Goal: Task Accomplishment & Management: Use online tool/utility

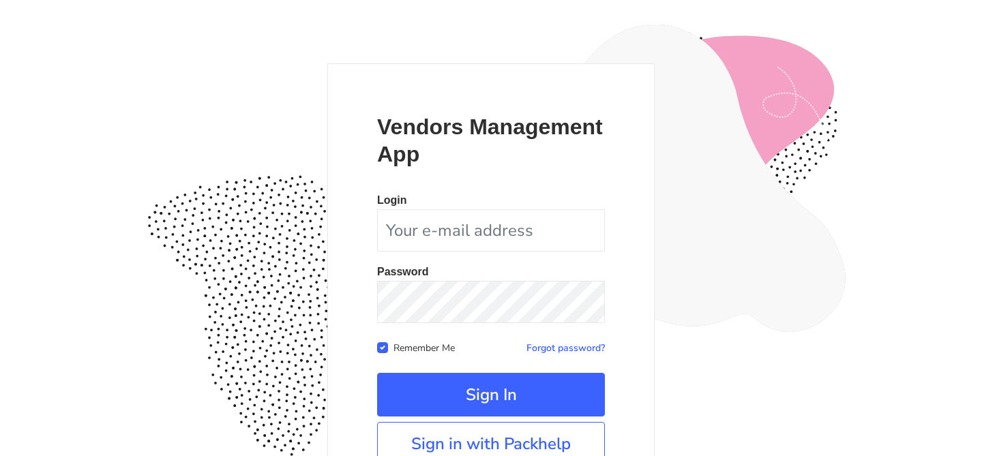
scroll to position [132, 0]
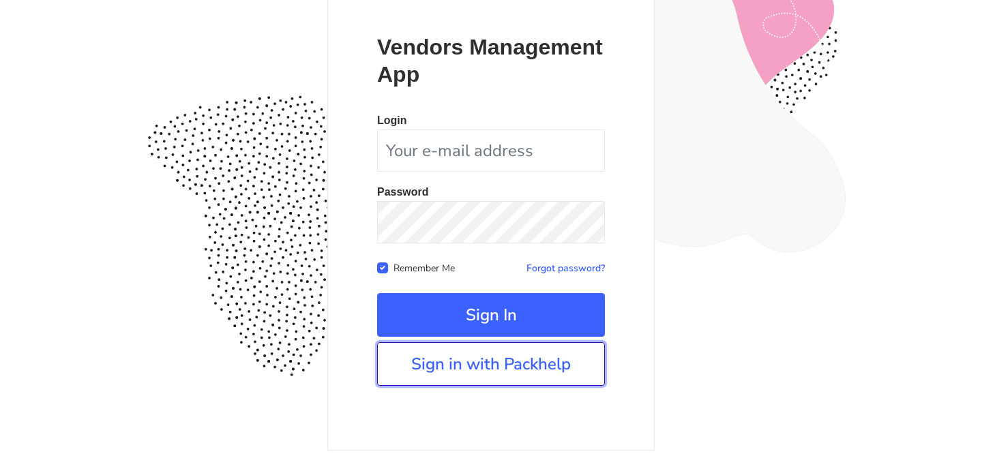
click at [447, 374] on link "Sign in with Packhelp" at bounding box center [491, 364] width 228 height 44
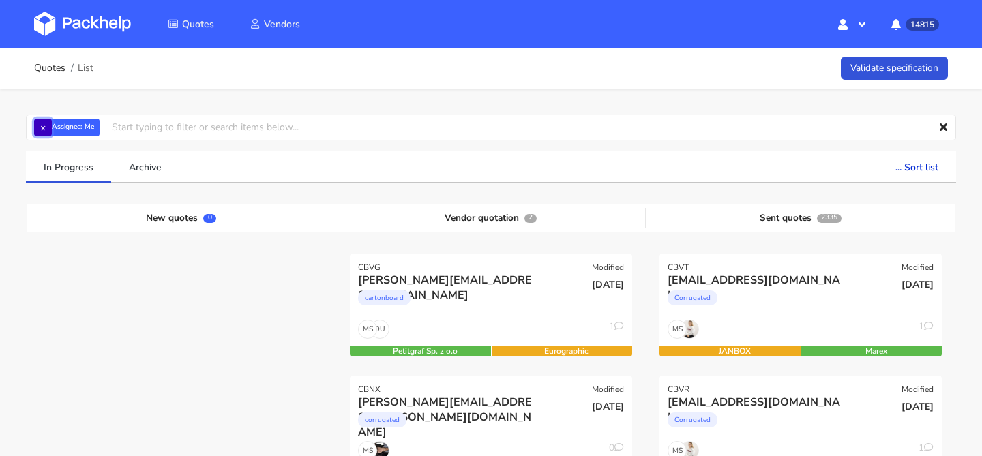
click at [36, 125] on button "×" at bounding box center [43, 128] width 18 height 18
click at [36, 125] on input "text" at bounding box center [491, 128] width 930 height 26
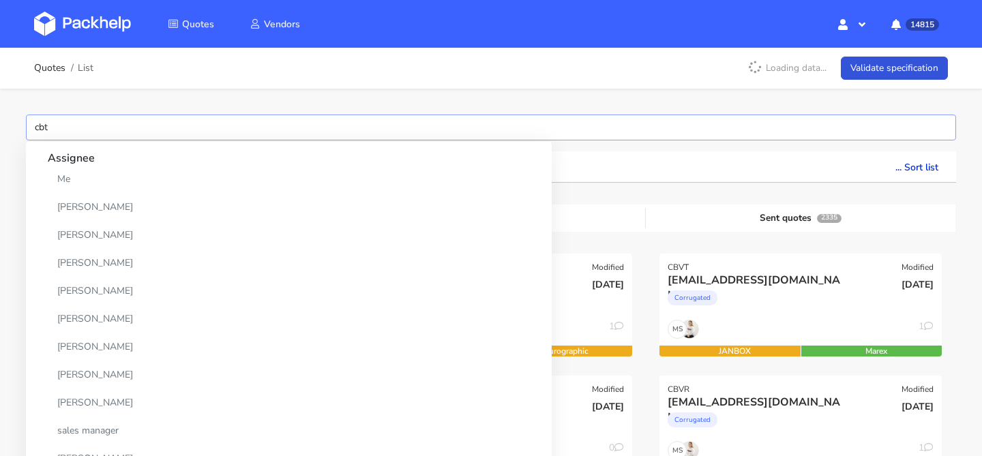
type input "cbtd"
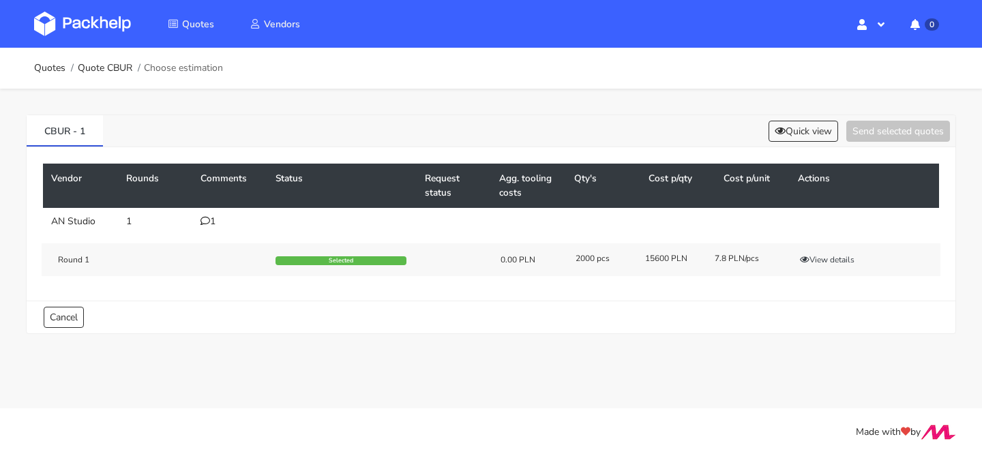
click at [209, 220] on icon at bounding box center [205, 221] width 10 height 10
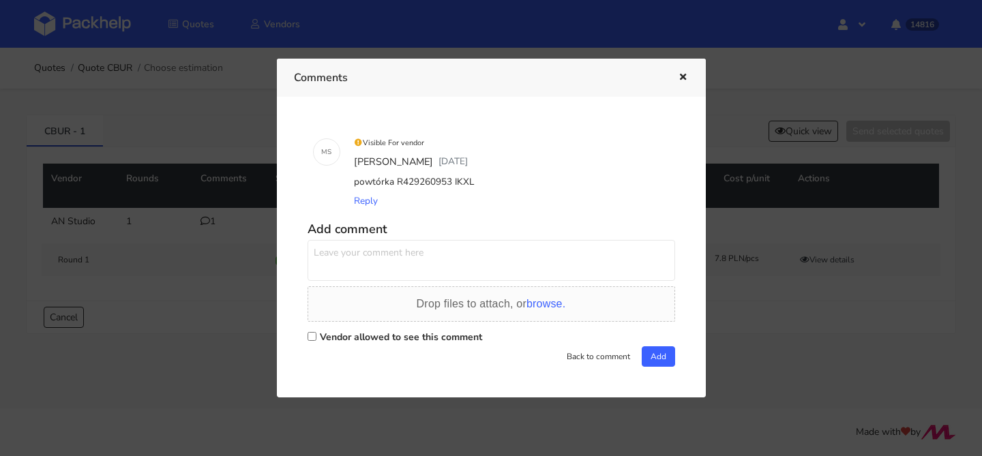
click at [683, 81] on icon "button" at bounding box center [683, 78] width 12 height 10
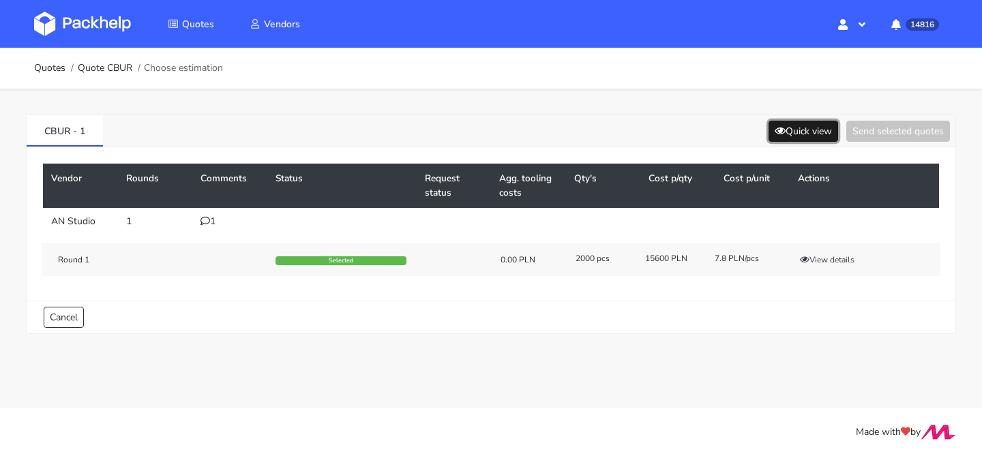
click at [801, 134] on button "Quick view" at bounding box center [803, 131] width 70 height 21
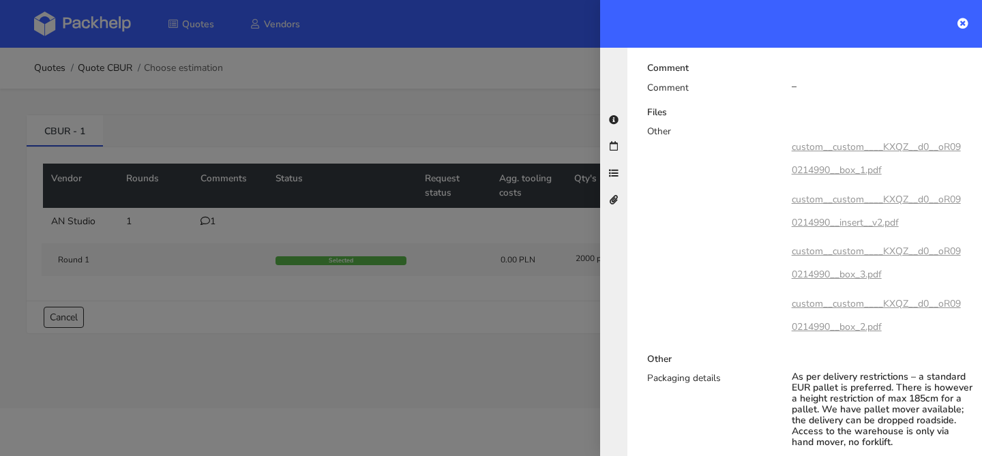
scroll to position [886, 0]
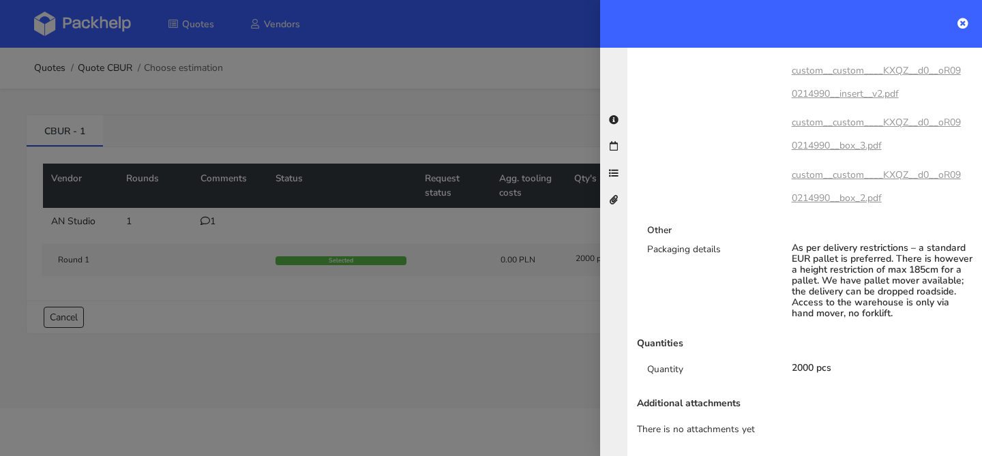
click at [402, 258] on div at bounding box center [491, 228] width 982 height 456
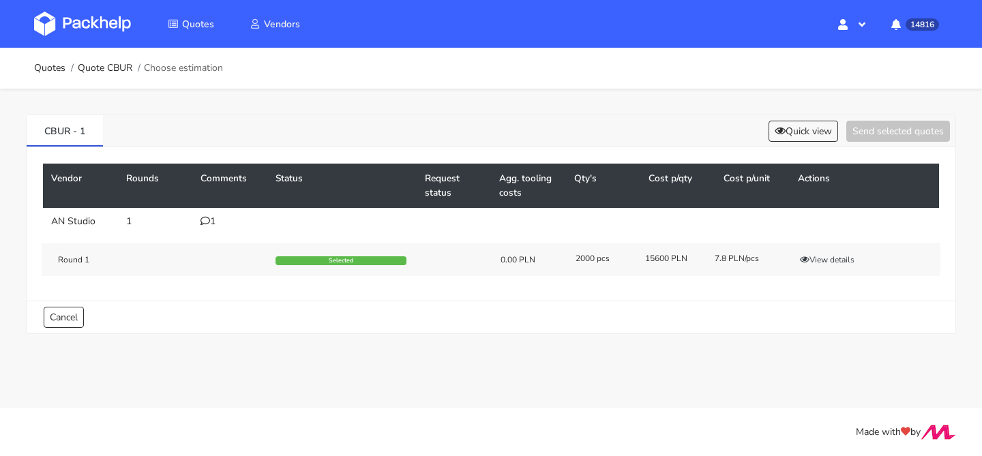
click at [213, 228] on td "1" at bounding box center [229, 221] width 75 height 27
click at [213, 226] on div "1" at bounding box center [229, 221] width 59 height 11
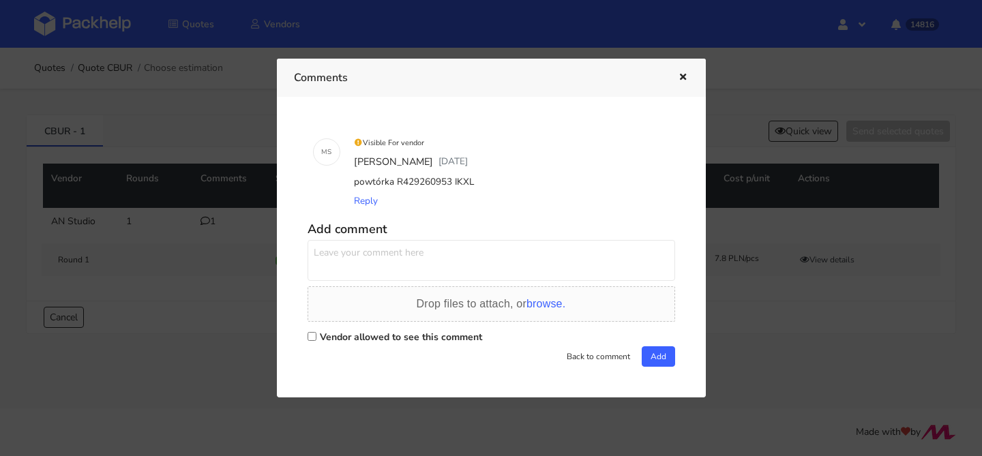
drag, startPoint x: 479, startPoint y: 182, endPoint x: 349, endPoint y: 186, distance: 129.6
click at [349, 186] on div "Visible For vendor Maciej Sikora 5 days ago powtórka R429260953 IKXL Reply" at bounding box center [510, 172] width 329 height 89
copy div "powtórka R429260953 IKXL"
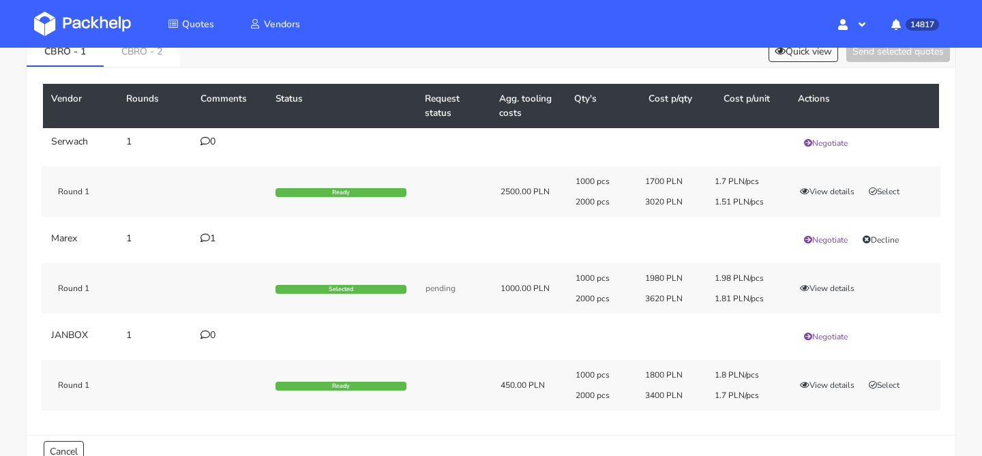
scroll to position [83, 0]
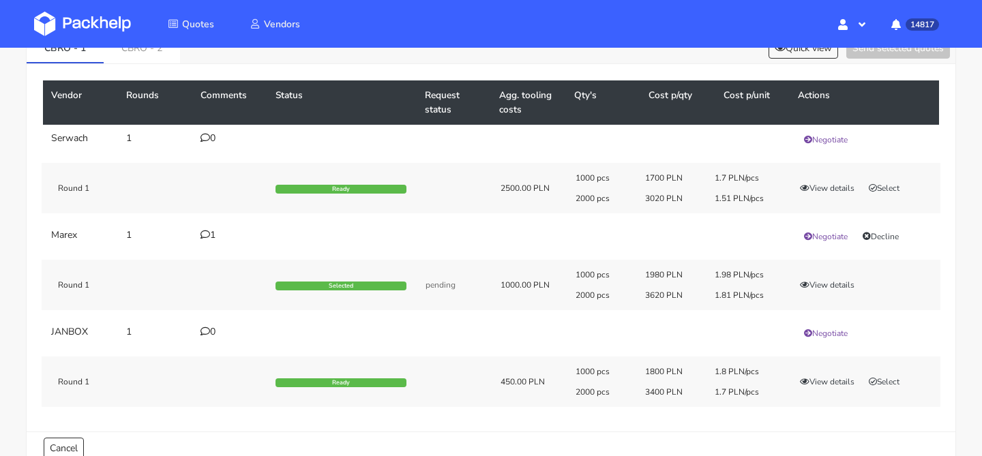
click at [216, 236] on div "1" at bounding box center [229, 235] width 59 height 11
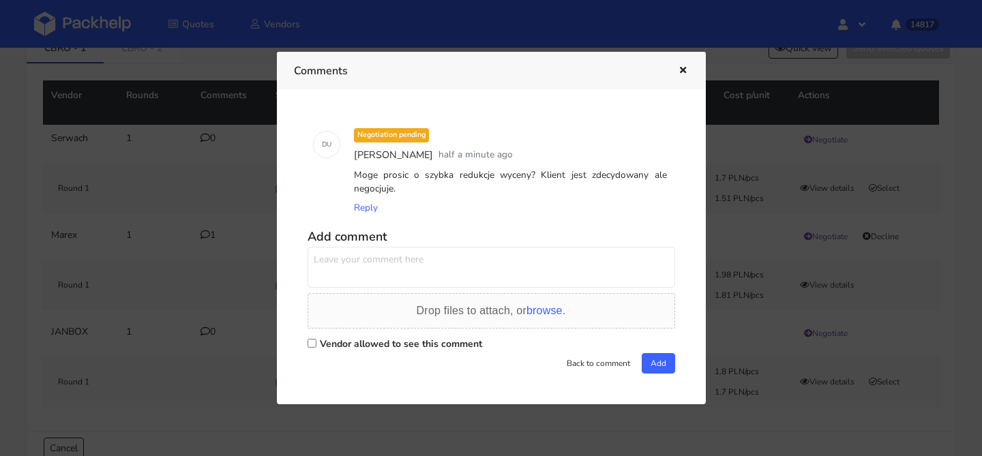
click at [216, 236] on div at bounding box center [491, 228] width 982 height 456
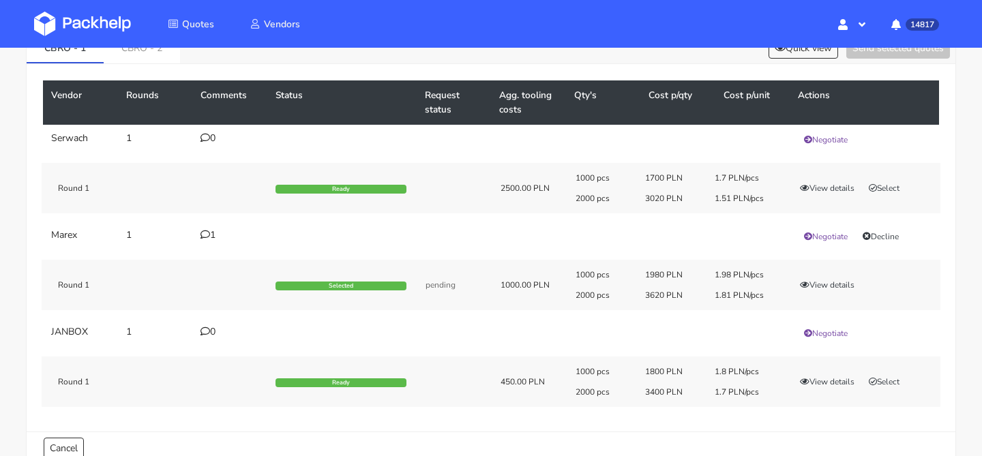
scroll to position [21, 0]
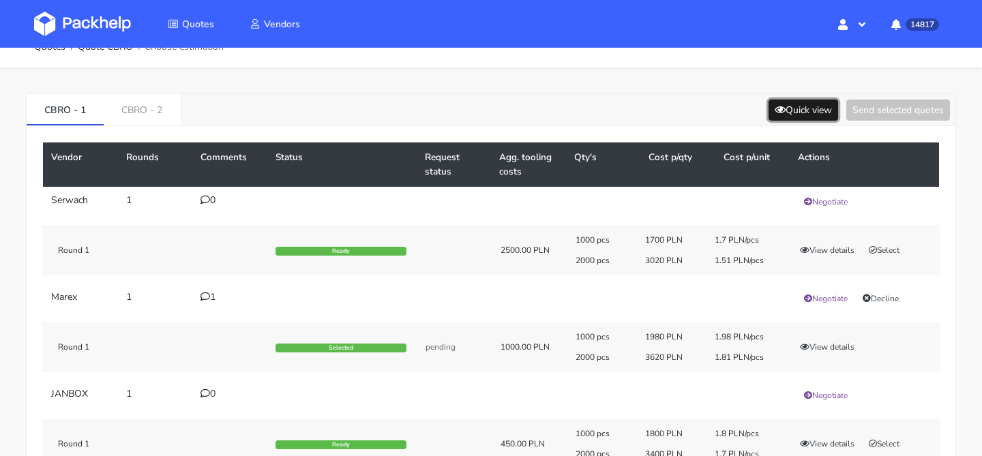
click at [817, 98] on div "CBRO - 1 CBRO - 2 Quick view Send selected quotes" at bounding box center [491, 110] width 929 height 32
click at [810, 104] on button "Quick view" at bounding box center [803, 110] width 70 height 21
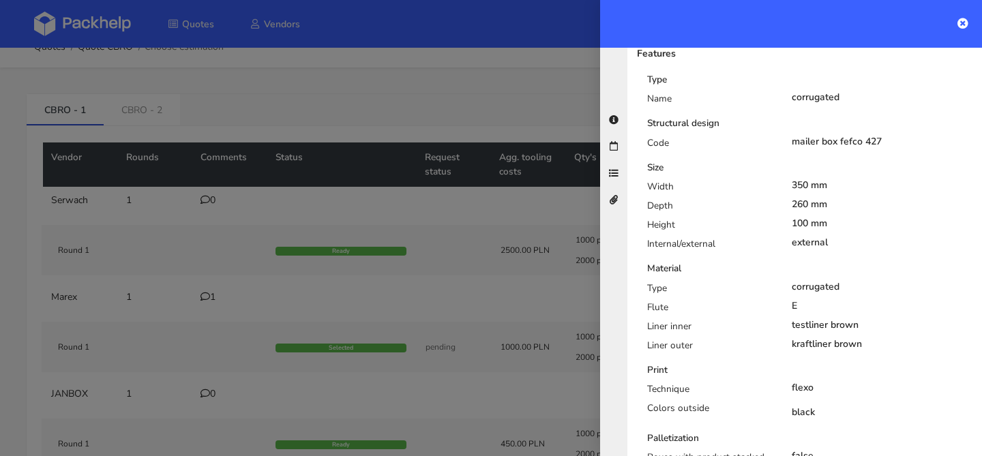
scroll to position [235, 0]
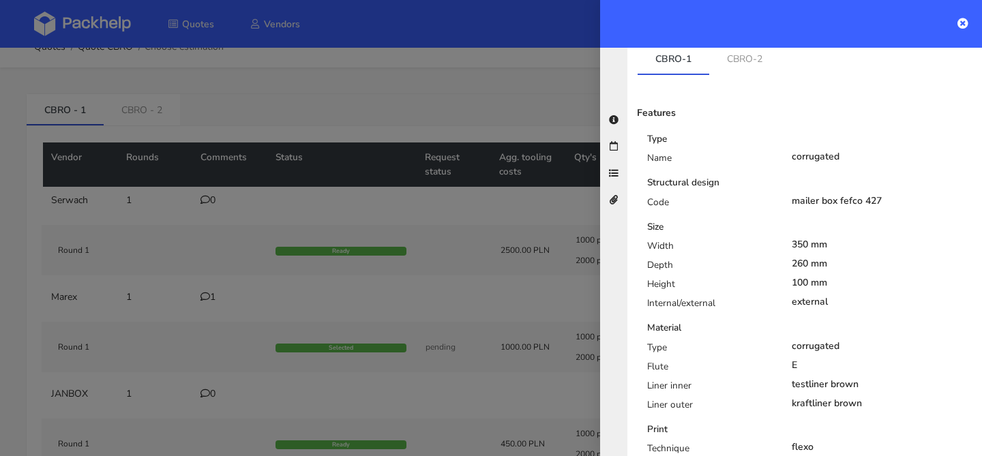
click at [374, 278] on div at bounding box center [491, 228] width 982 height 456
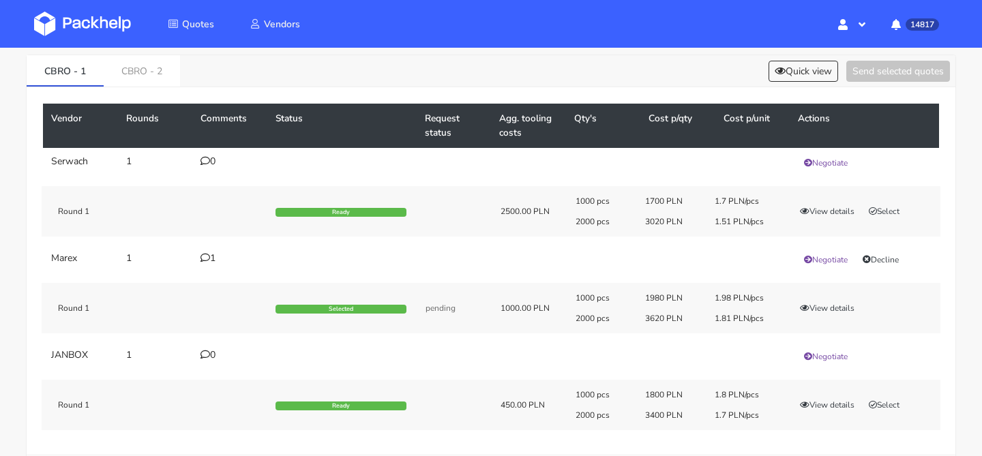
scroll to position [109, 0]
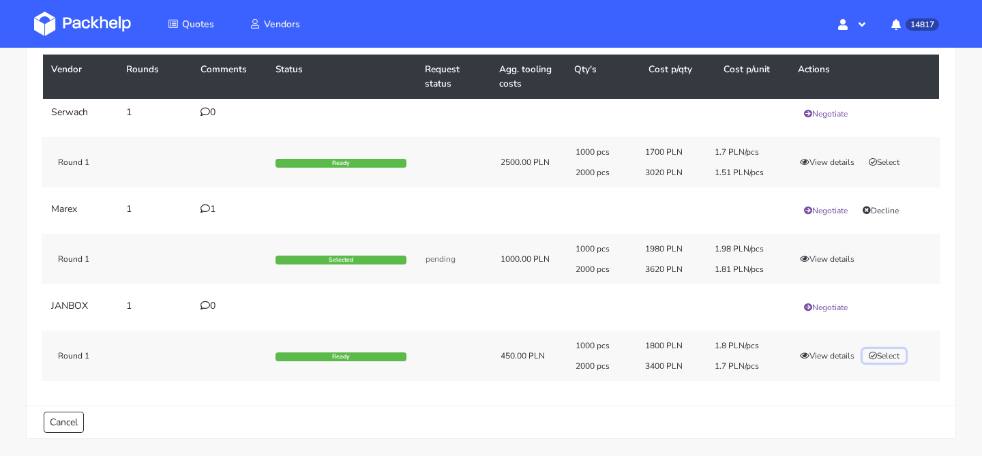
click at [896, 355] on button "Select" at bounding box center [884, 356] width 43 height 14
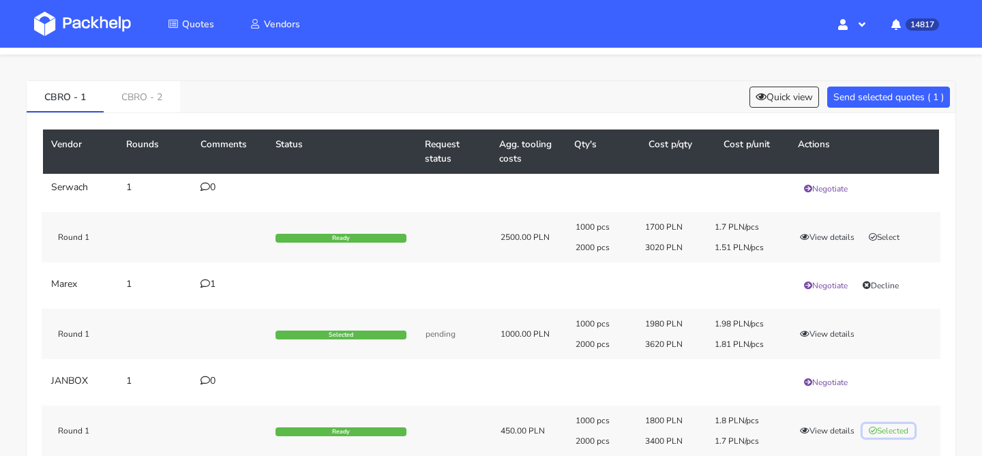
scroll to position [33, 0]
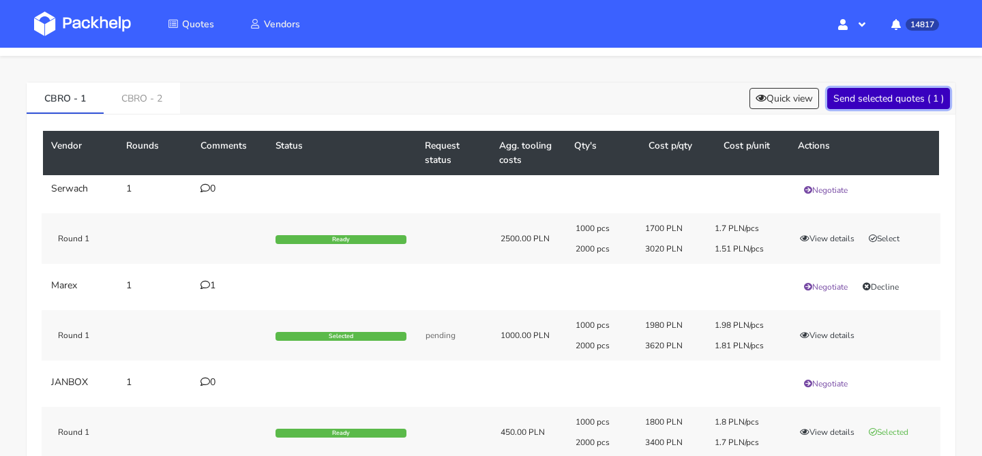
click at [894, 107] on button "Send selected quotes ( 1 )" at bounding box center [888, 98] width 123 height 21
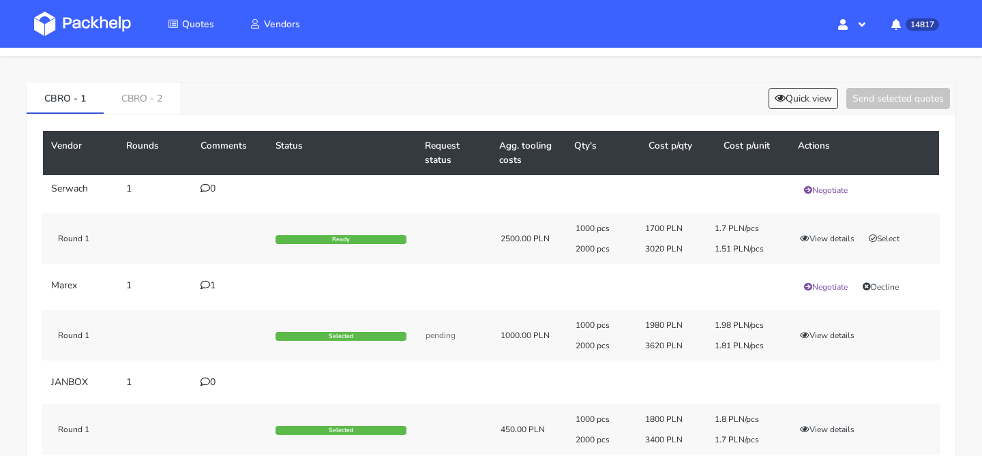
click at [214, 295] on td "1" at bounding box center [229, 287] width 75 height 30
click at [214, 289] on div "1" at bounding box center [229, 285] width 59 height 11
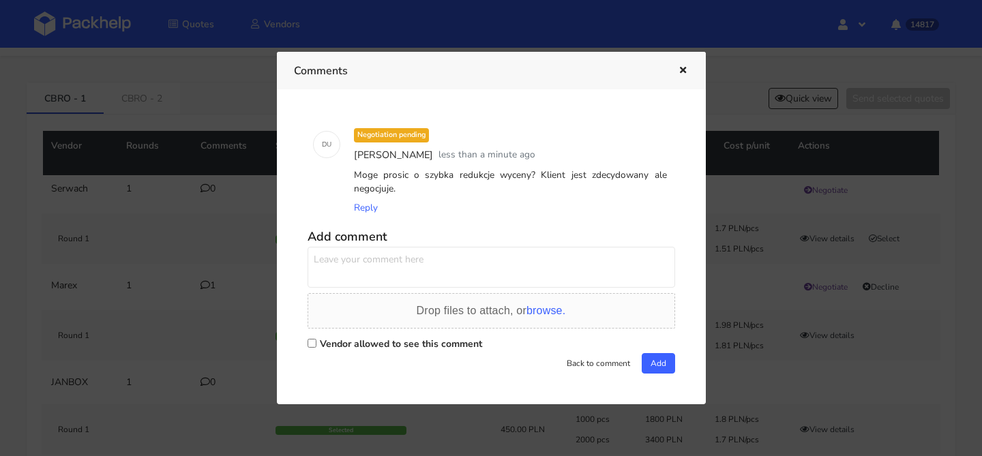
click at [167, 281] on div at bounding box center [491, 228] width 982 height 456
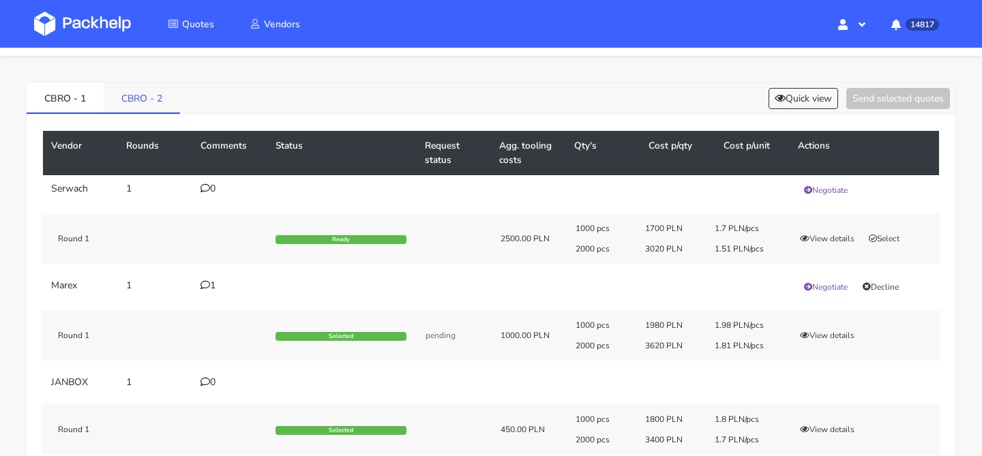
click at [166, 103] on link "CBRO - 2" at bounding box center [142, 98] width 76 height 30
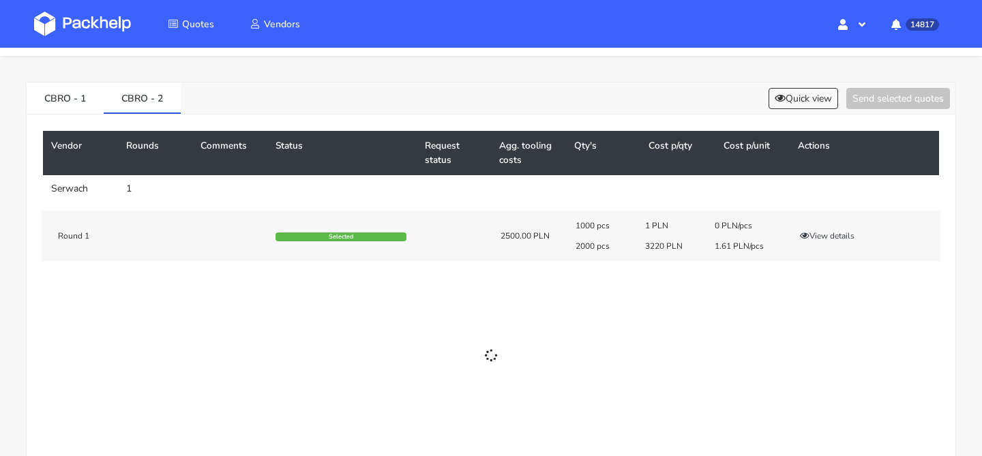
scroll to position [0, 0]
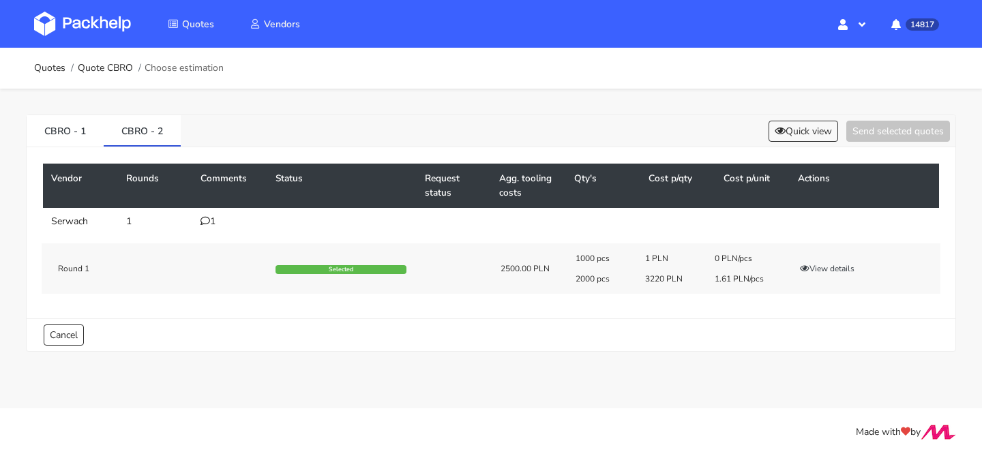
click at [229, 223] on div "1" at bounding box center [229, 221] width 59 height 11
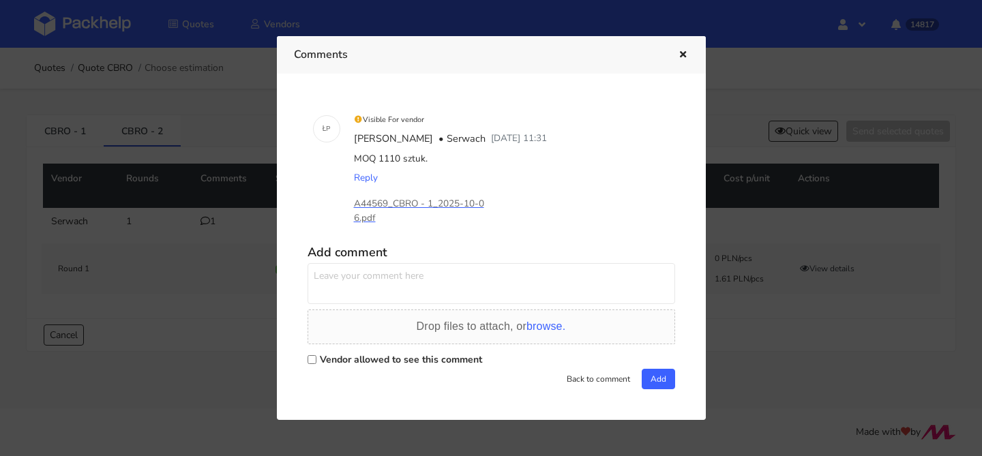
click at [207, 232] on div at bounding box center [491, 228] width 982 height 456
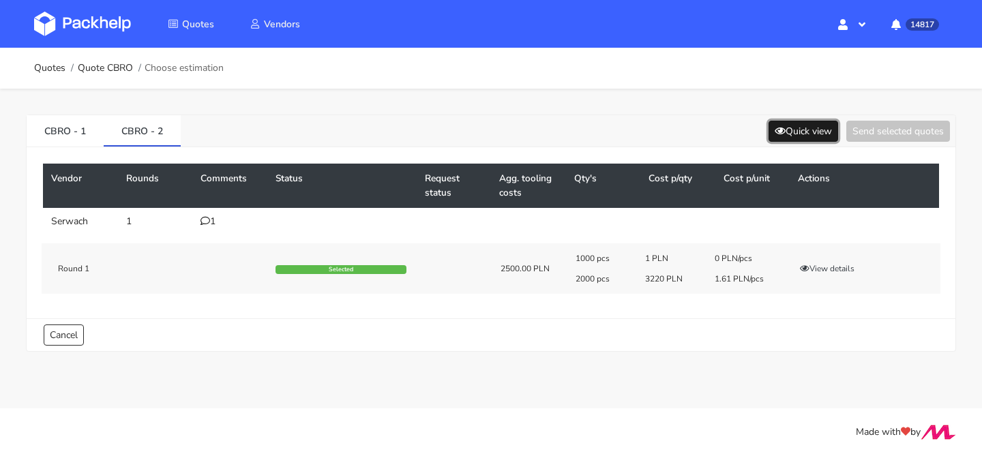
click at [792, 134] on button "Quick view" at bounding box center [803, 131] width 70 height 21
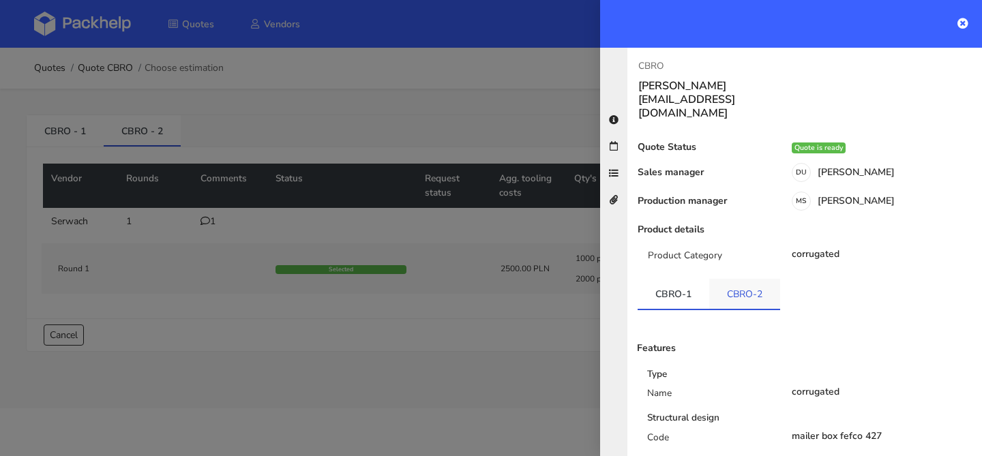
click at [745, 279] on link "CBRO-2" at bounding box center [744, 294] width 71 height 30
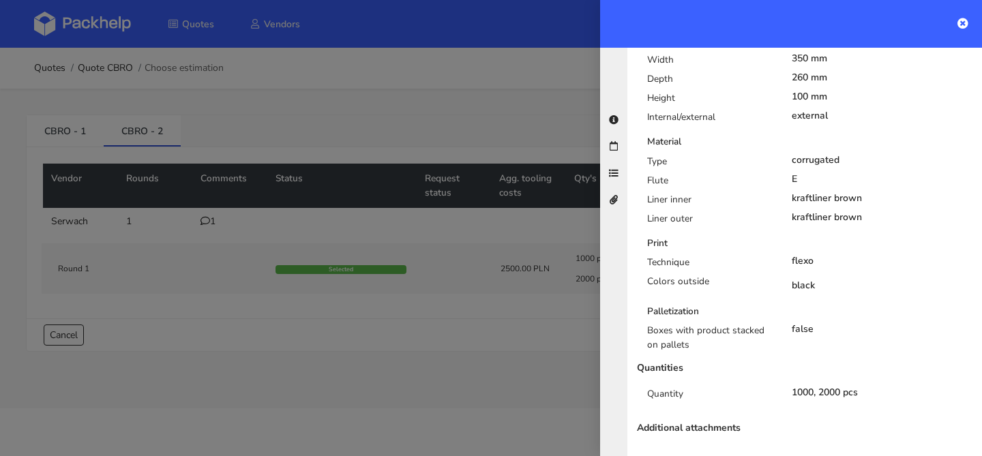
scroll to position [432, 0]
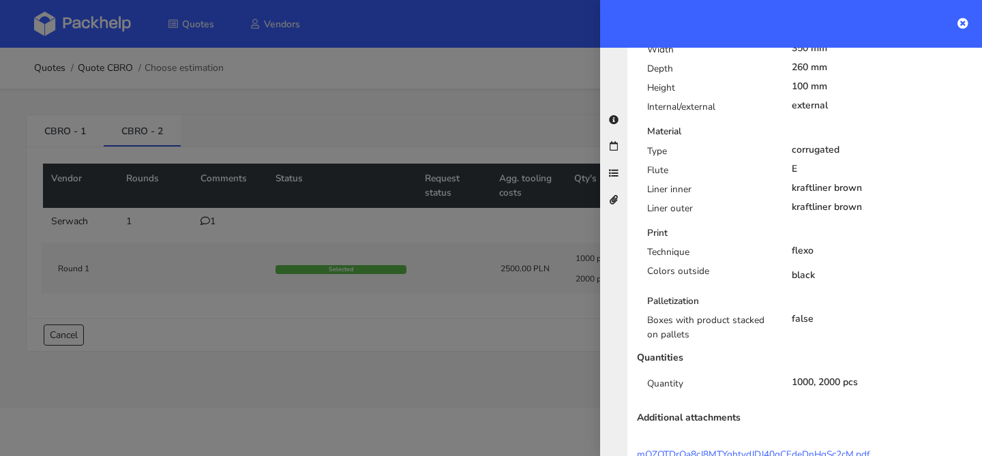
click at [417, 211] on div at bounding box center [491, 228] width 982 height 456
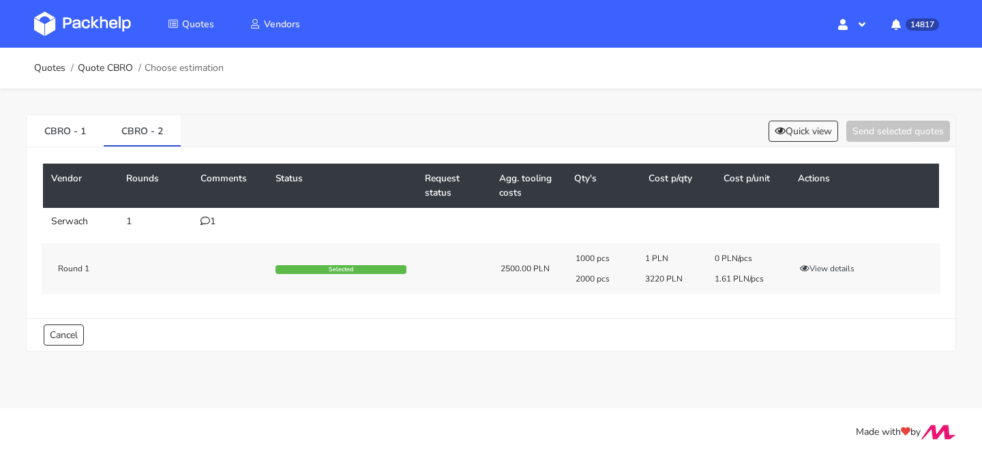
click at [62, 148] on div "Vendor Rounds Comments Status Request status Agg. tooling costs Qty's Cost p/qt…" at bounding box center [491, 232] width 929 height 171
click at [70, 130] on link "CBRO - 1" at bounding box center [65, 130] width 77 height 30
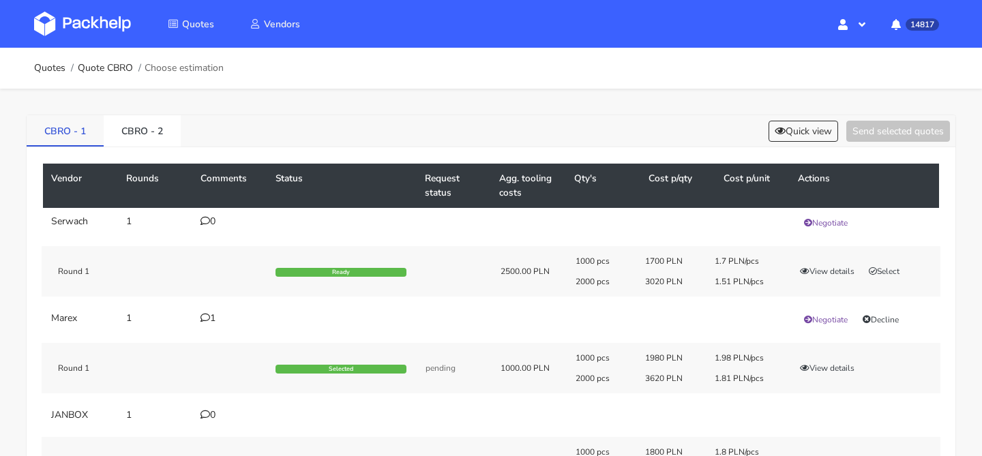
scroll to position [157, 0]
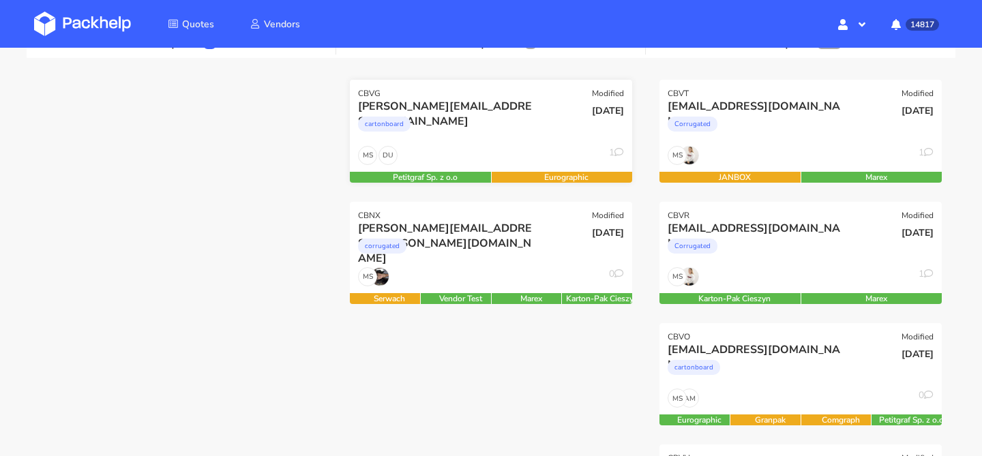
scroll to position [175, 0]
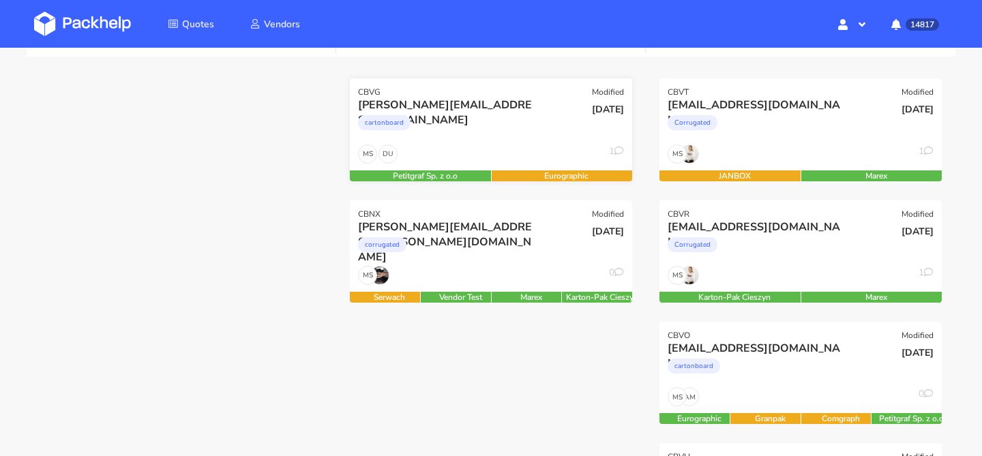
click at [477, 143] on div "[PERSON_NAME][EMAIL_ADDRESS][DOMAIN_NAME] cartonboard" at bounding box center [443, 121] width 190 height 46
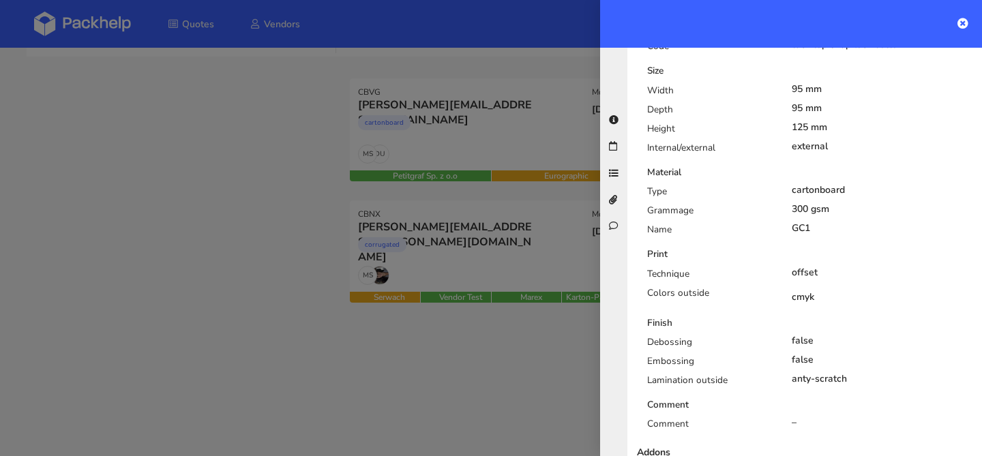
scroll to position [603, 0]
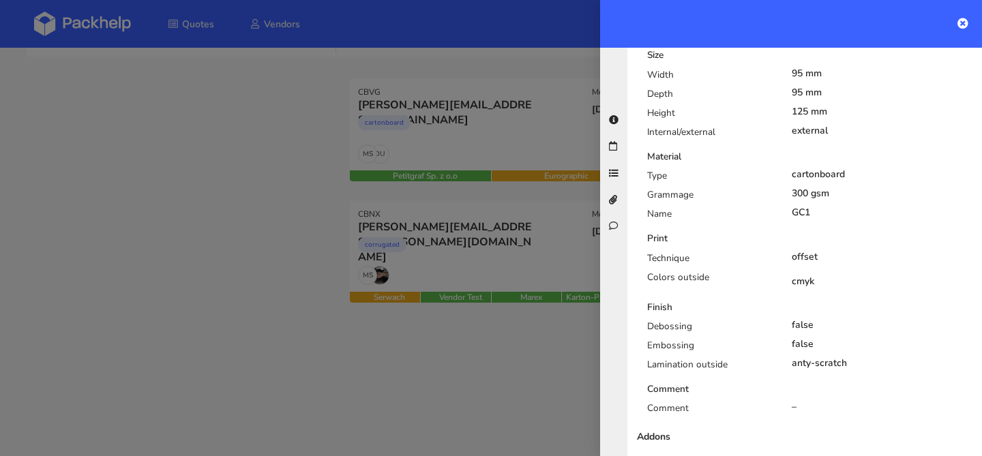
click at [468, 270] on div at bounding box center [491, 228] width 982 height 456
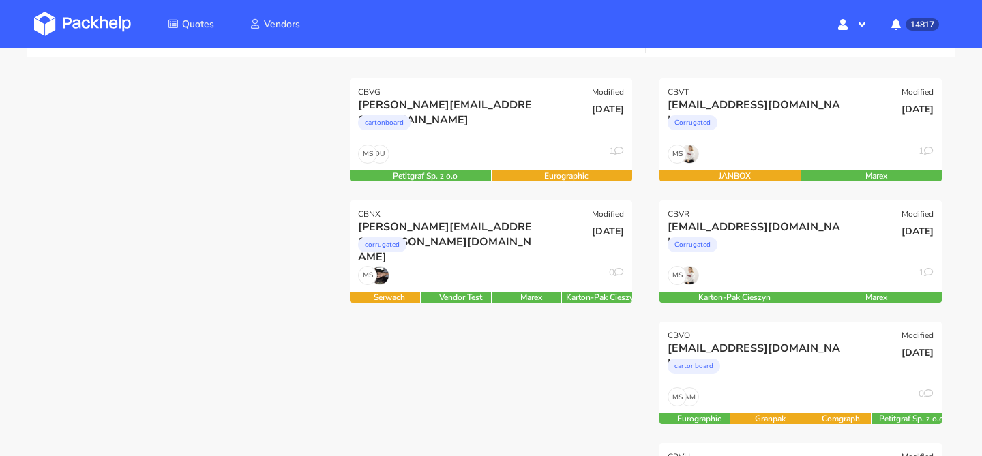
click at [468, 270] on div "MS 0" at bounding box center [491, 279] width 282 height 26
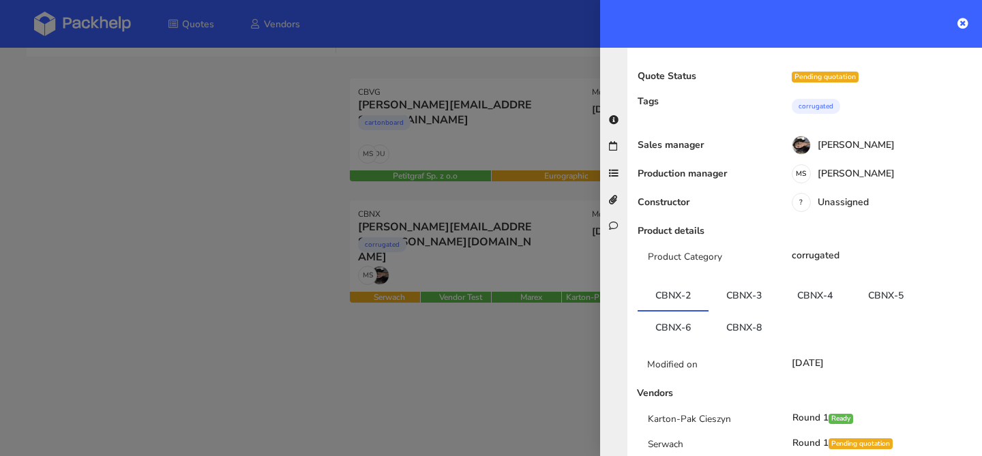
scroll to position [129, 0]
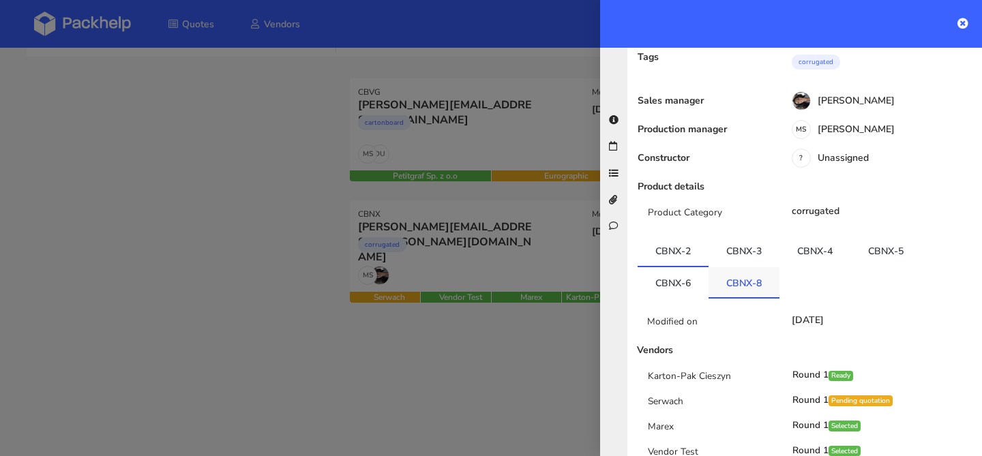
click at [737, 267] on link "CBNX-8" at bounding box center [743, 282] width 71 height 30
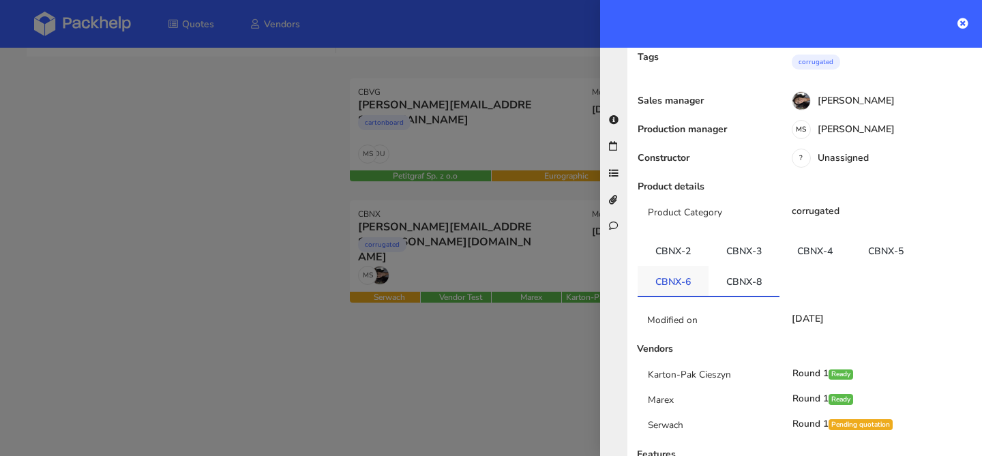
click at [666, 266] on link "CBNX-6" at bounding box center [673, 281] width 71 height 30
click at [738, 266] on link "CBNX-8" at bounding box center [743, 281] width 71 height 30
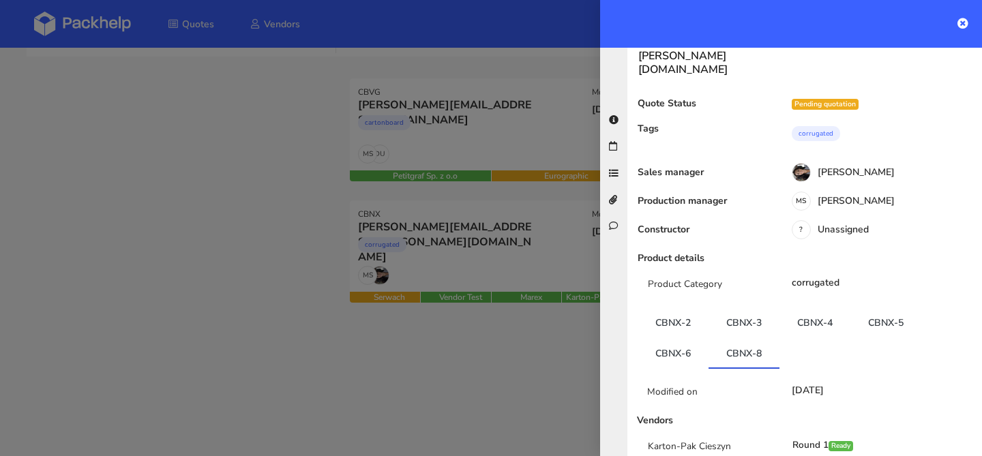
scroll to position [0, 0]
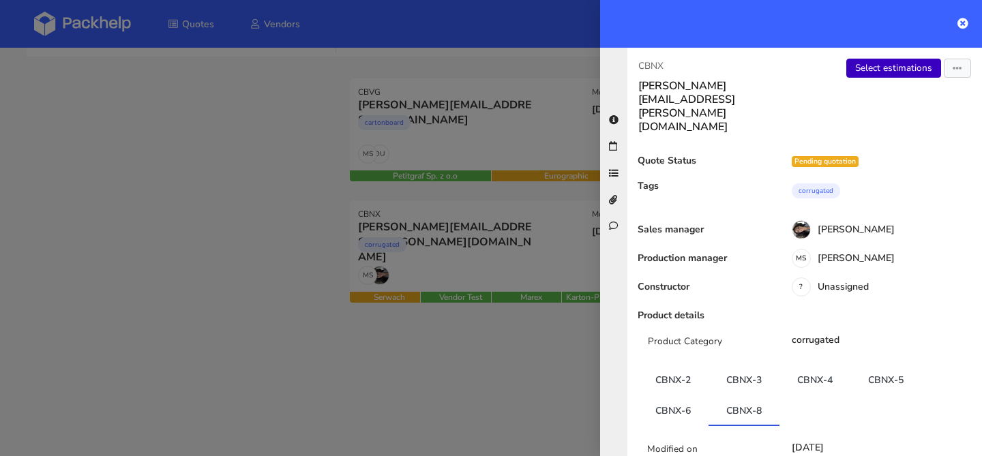
click at [884, 75] on link "Select estimations" at bounding box center [893, 68] width 95 height 19
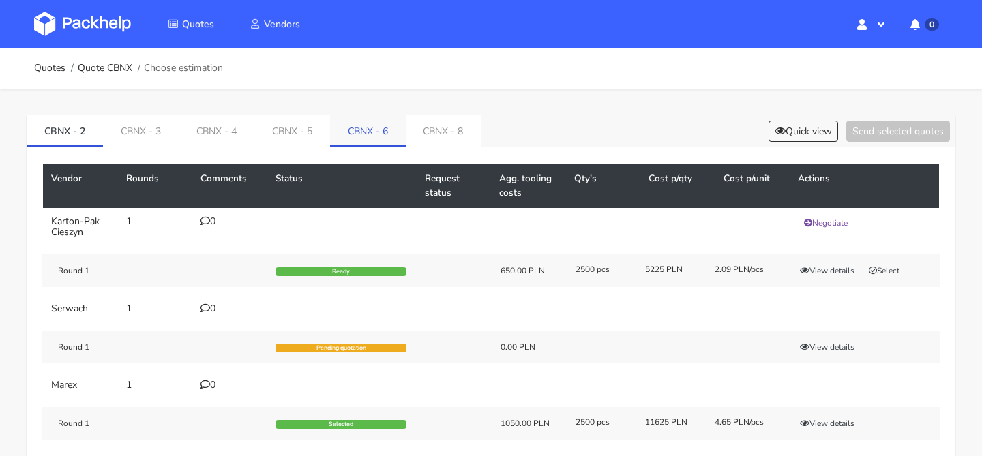
click at [383, 138] on link "CBNX - 6" at bounding box center [368, 130] width 76 height 30
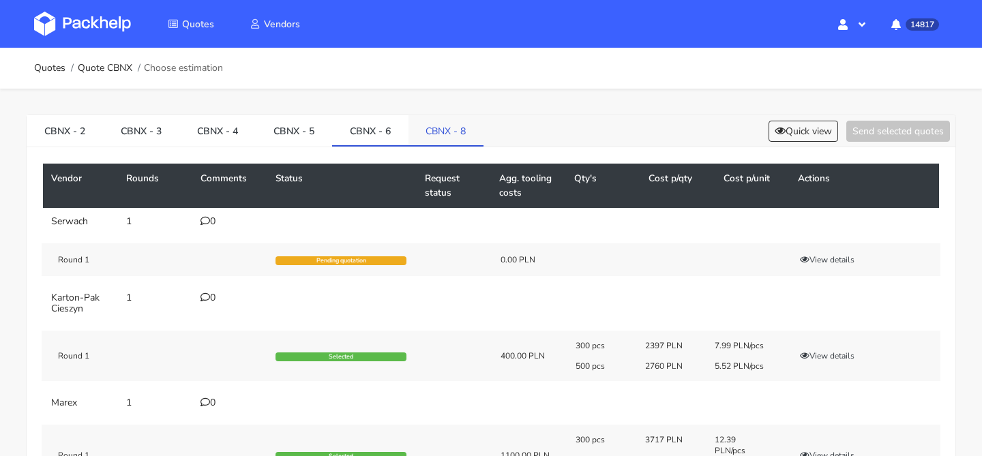
click at [434, 136] on link "CBNX - 8" at bounding box center [446, 130] width 76 height 30
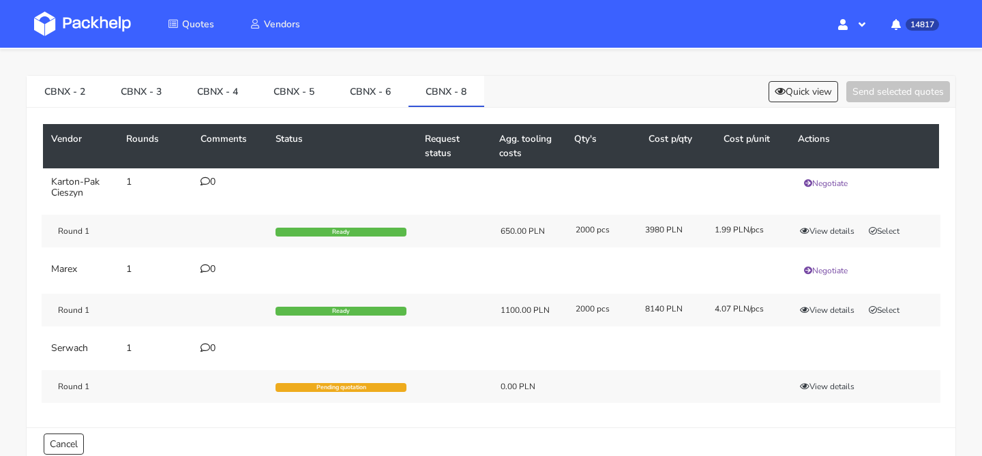
scroll to position [44, 0]
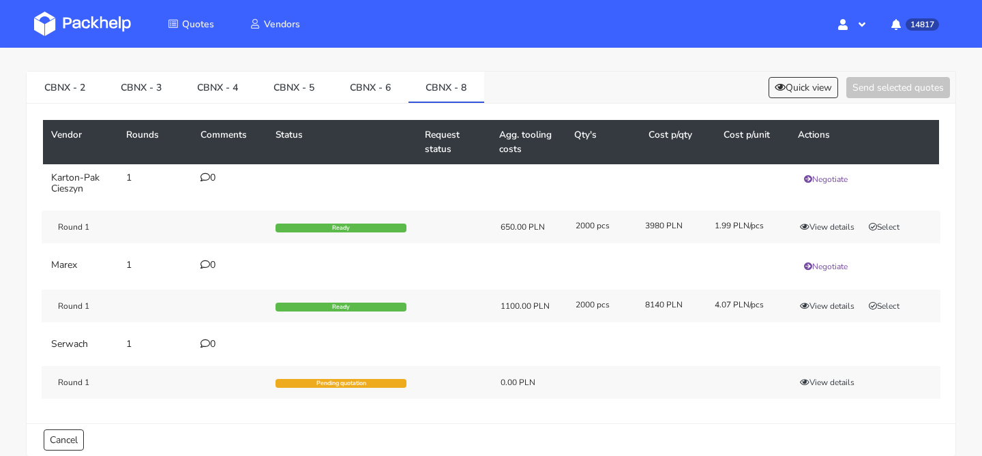
click at [896, 219] on div "Round 1 Ready 650.00 PLN 2000 pcs 3980 PLN 1.99 PLN/pcs View details Select" at bounding box center [491, 227] width 899 height 33
click at [895, 222] on button "Select" at bounding box center [884, 227] width 43 height 14
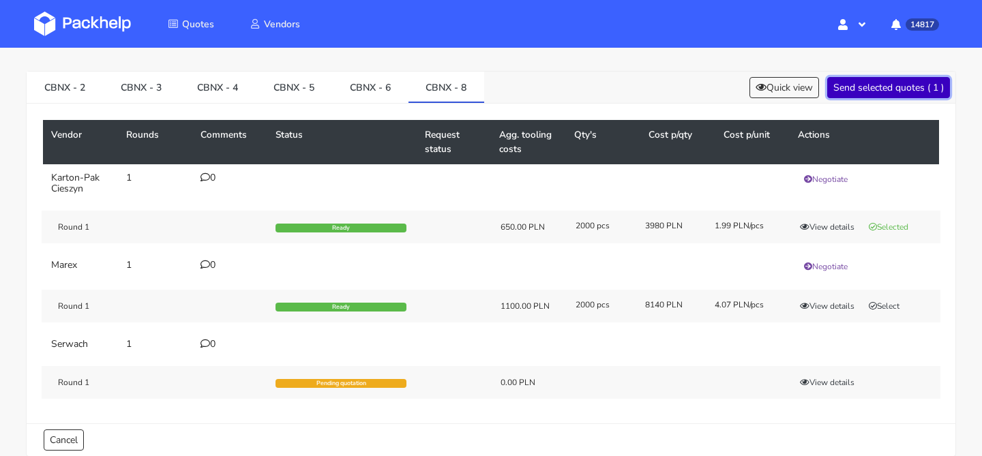
click at [886, 92] on button "Send selected quotes ( 1 )" at bounding box center [888, 87] width 123 height 21
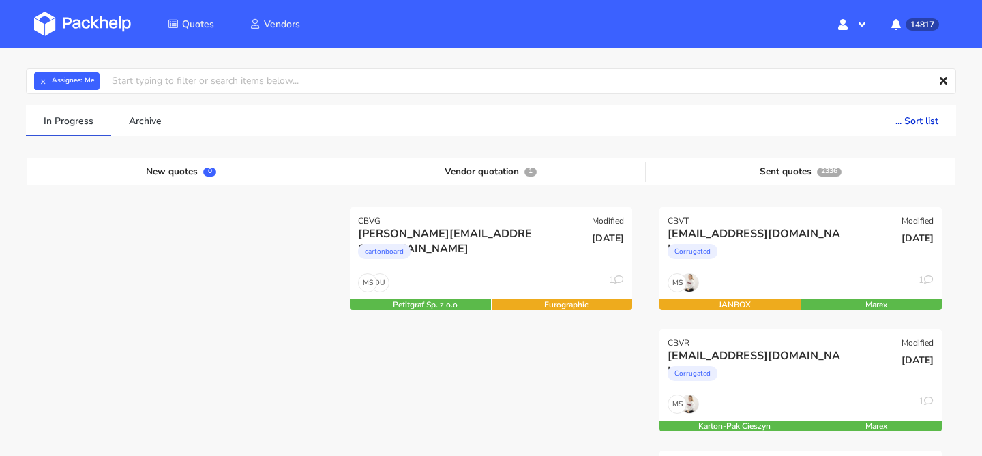
scroll to position [47, 0]
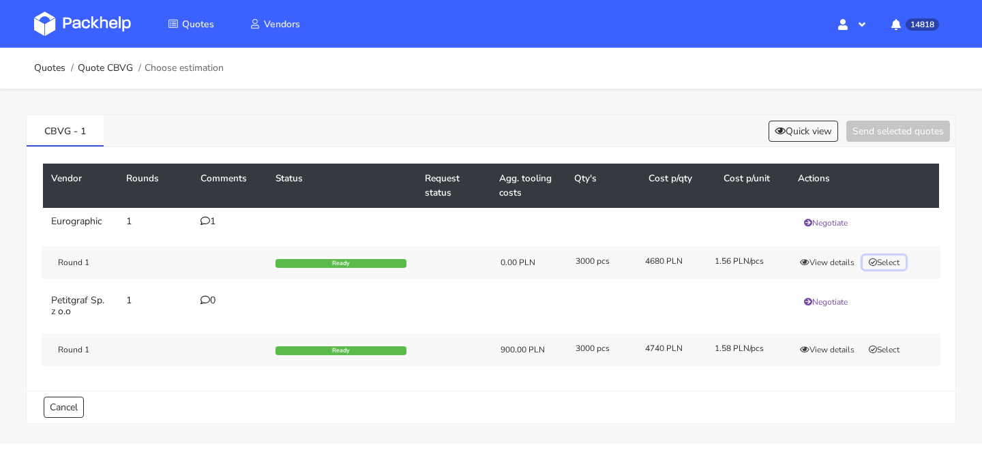
click at [897, 265] on button "Select" at bounding box center [884, 263] width 43 height 14
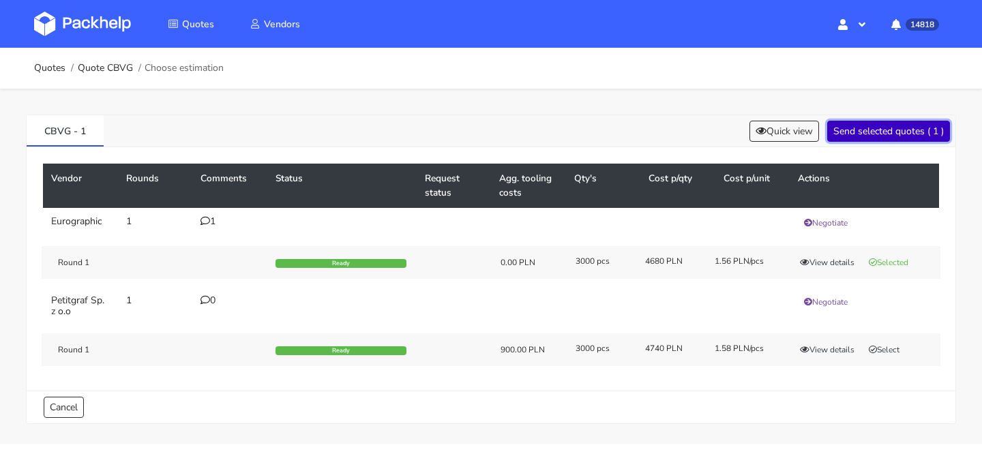
click at [881, 132] on button "Send selected quotes ( 1 )" at bounding box center [888, 131] width 123 height 21
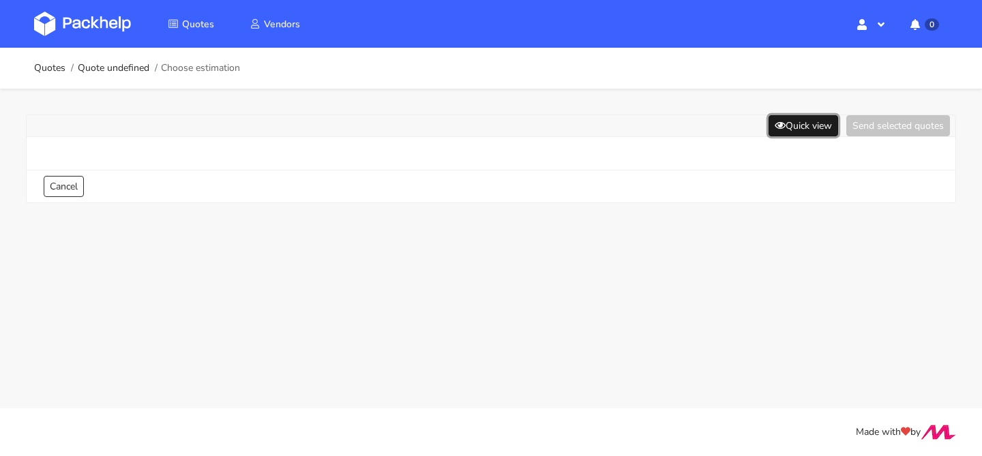
click at [815, 131] on button "Quick view" at bounding box center [803, 125] width 70 height 21
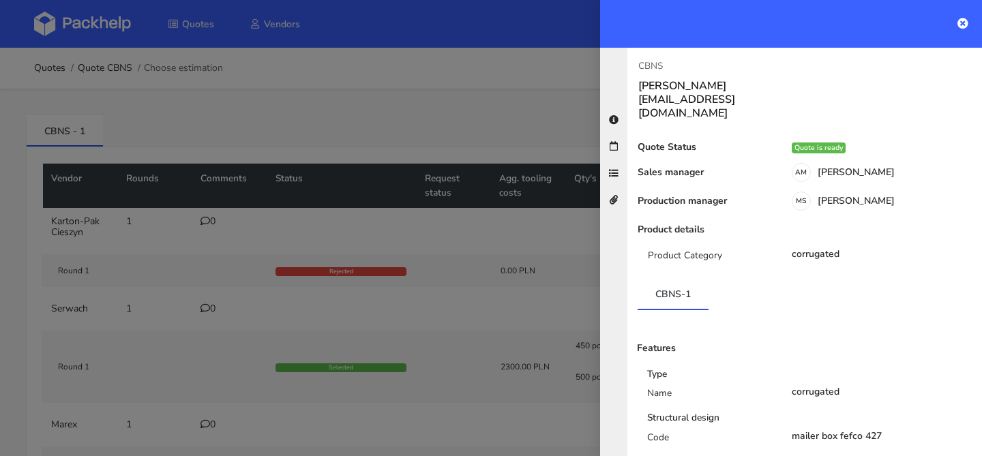
click at [491, 112] on div at bounding box center [491, 228] width 982 height 456
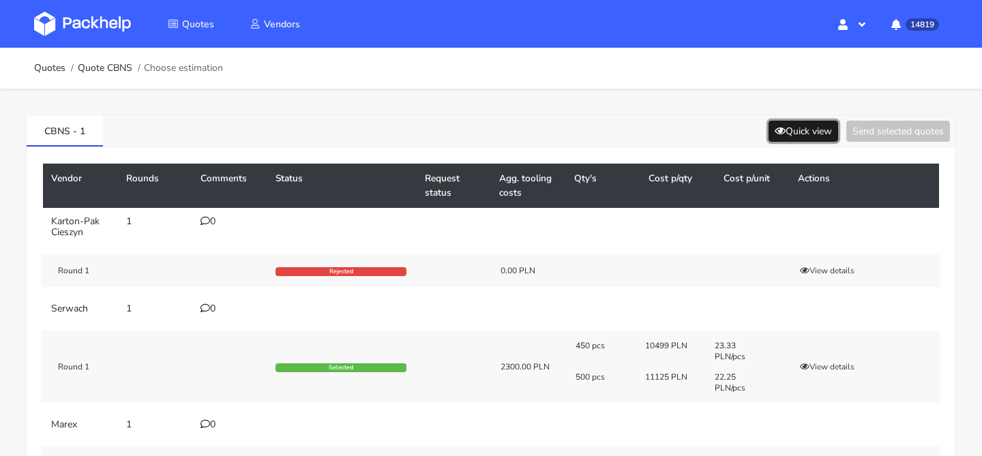
click at [777, 121] on button "Quick view" at bounding box center [803, 131] width 70 height 21
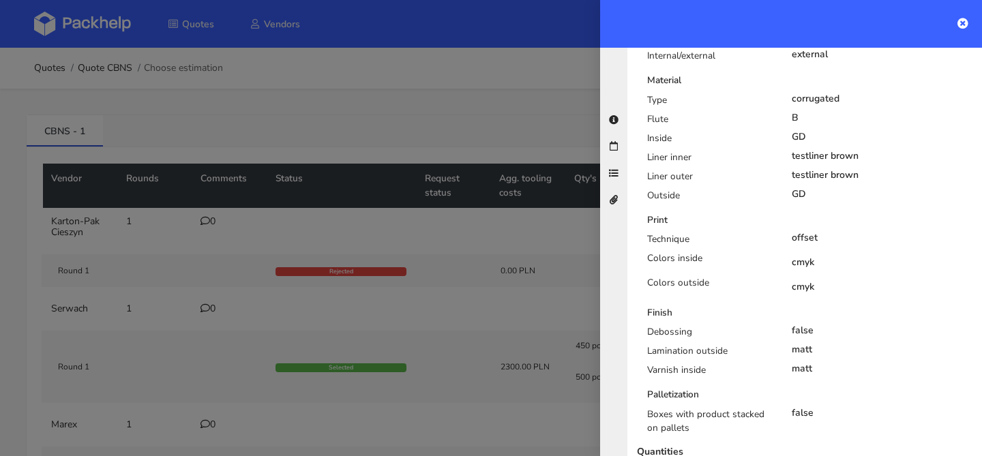
scroll to position [566, 0]
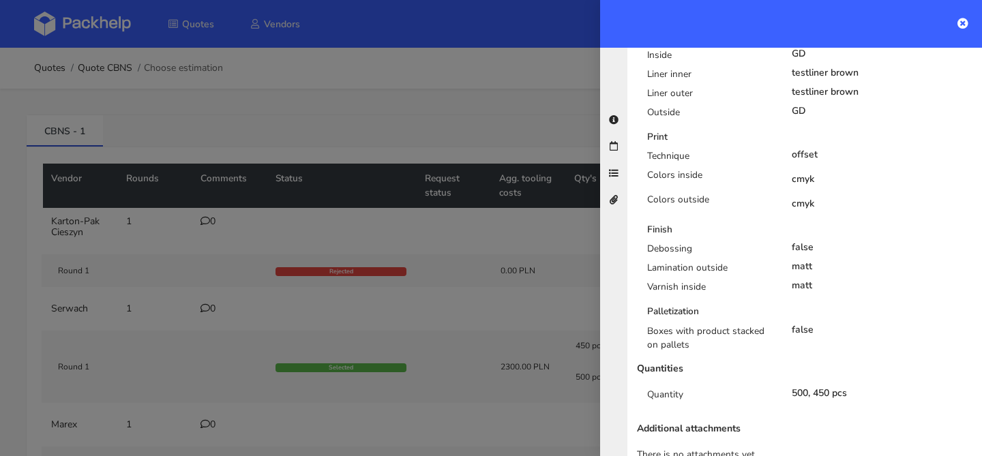
click at [470, 260] on div at bounding box center [491, 228] width 982 height 456
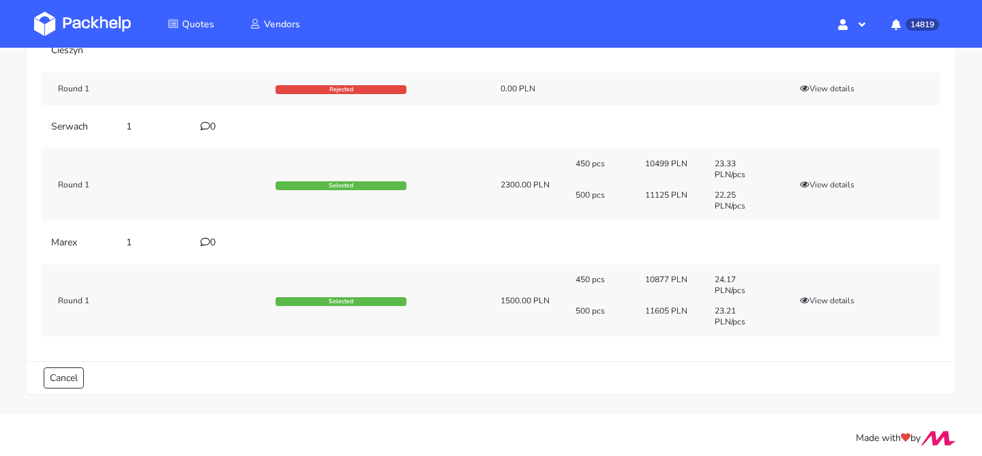
scroll to position [183, 0]
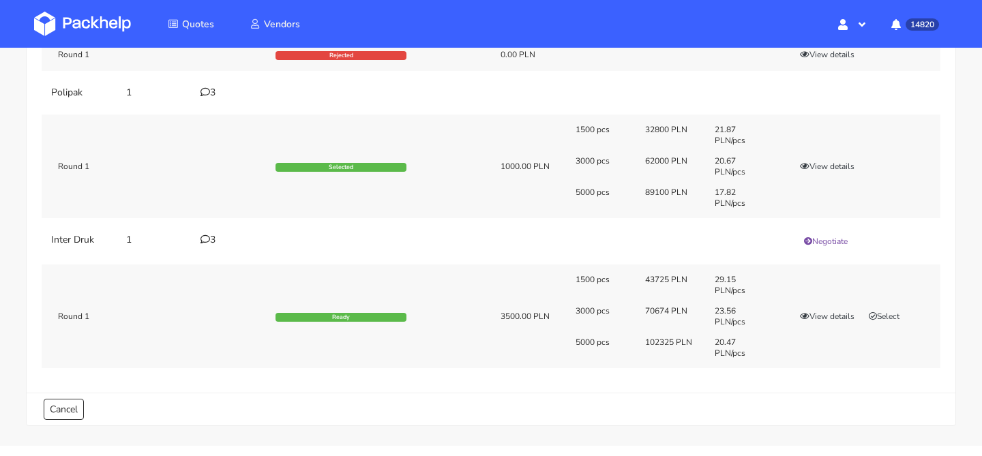
scroll to position [205, 0]
